Goal: Task Accomplishment & Management: Manage account settings

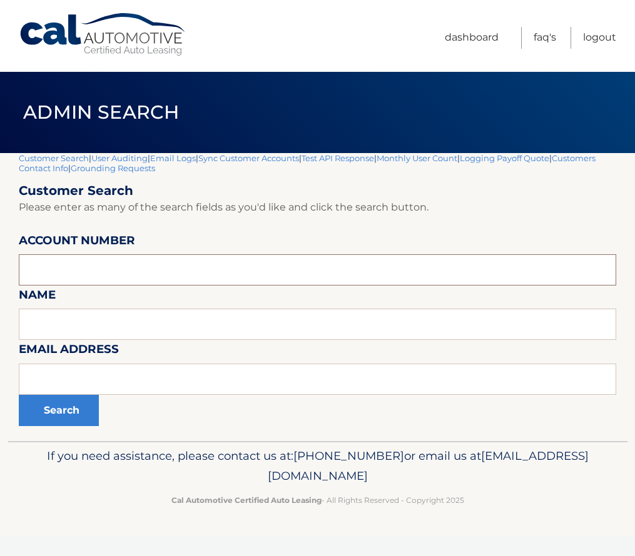
click at [96, 264] on input "text" at bounding box center [317, 269] width 597 height 31
paste input "44455953408"
type input "44455953408"
click at [69, 403] on button "Search" at bounding box center [59, 410] width 80 height 31
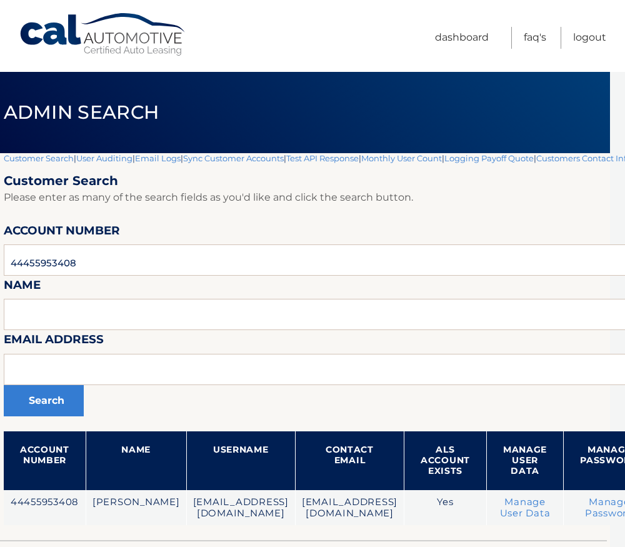
scroll to position [0, 174]
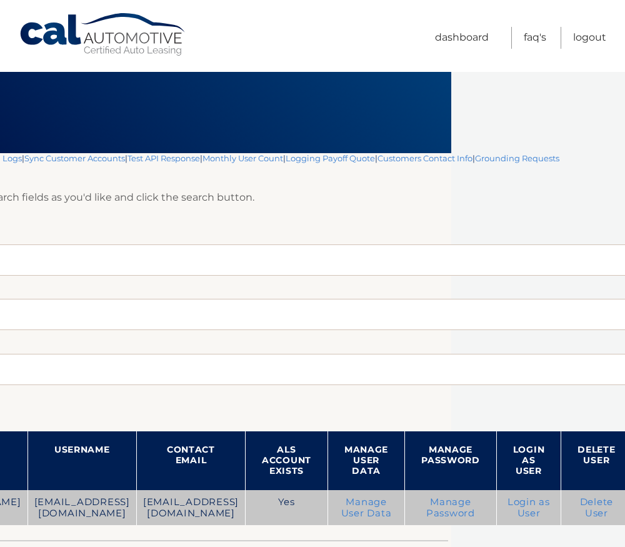
click at [518, 510] on link "Login as User" at bounding box center [529, 507] width 43 height 23
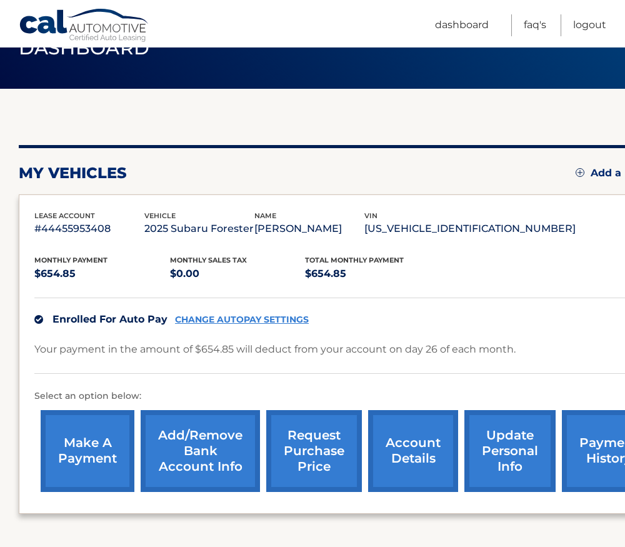
scroll to position [163, 0]
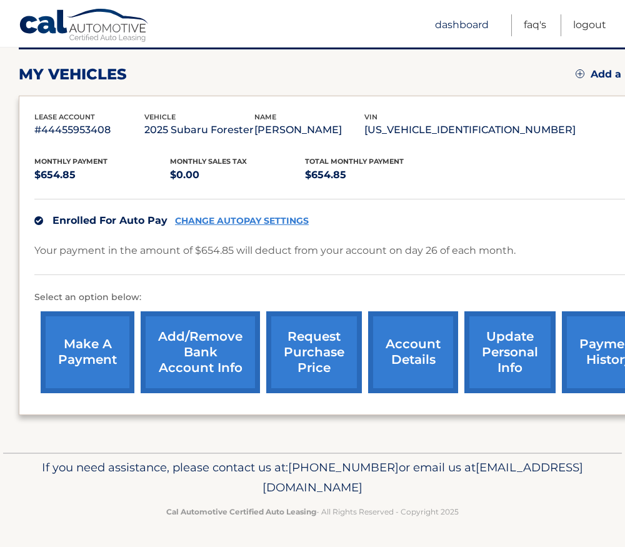
click at [460, 24] on link "Dashboard" at bounding box center [462, 25] width 54 height 22
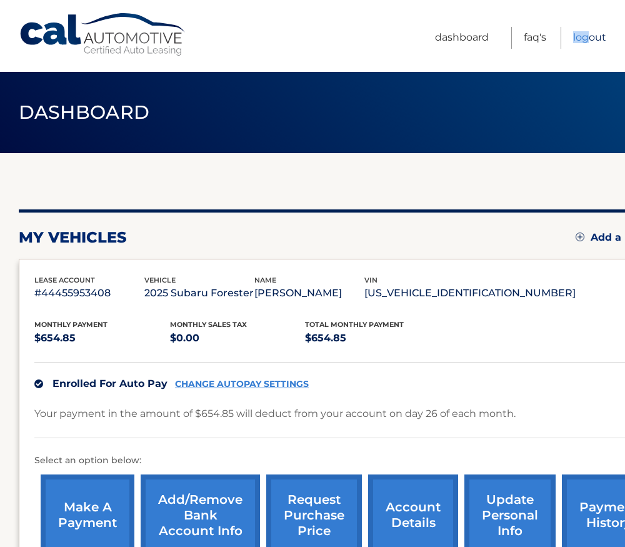
click at [591, 34] on ul "Dashboard FAQ's Logout" at bounding box center [520, 36] width 171 height 72
click at [589, 36] on link "Logout" at bounding box center [589, 38] width 33 height 22
